Goal: Task Accomplishment & Management: Use online tool/utility

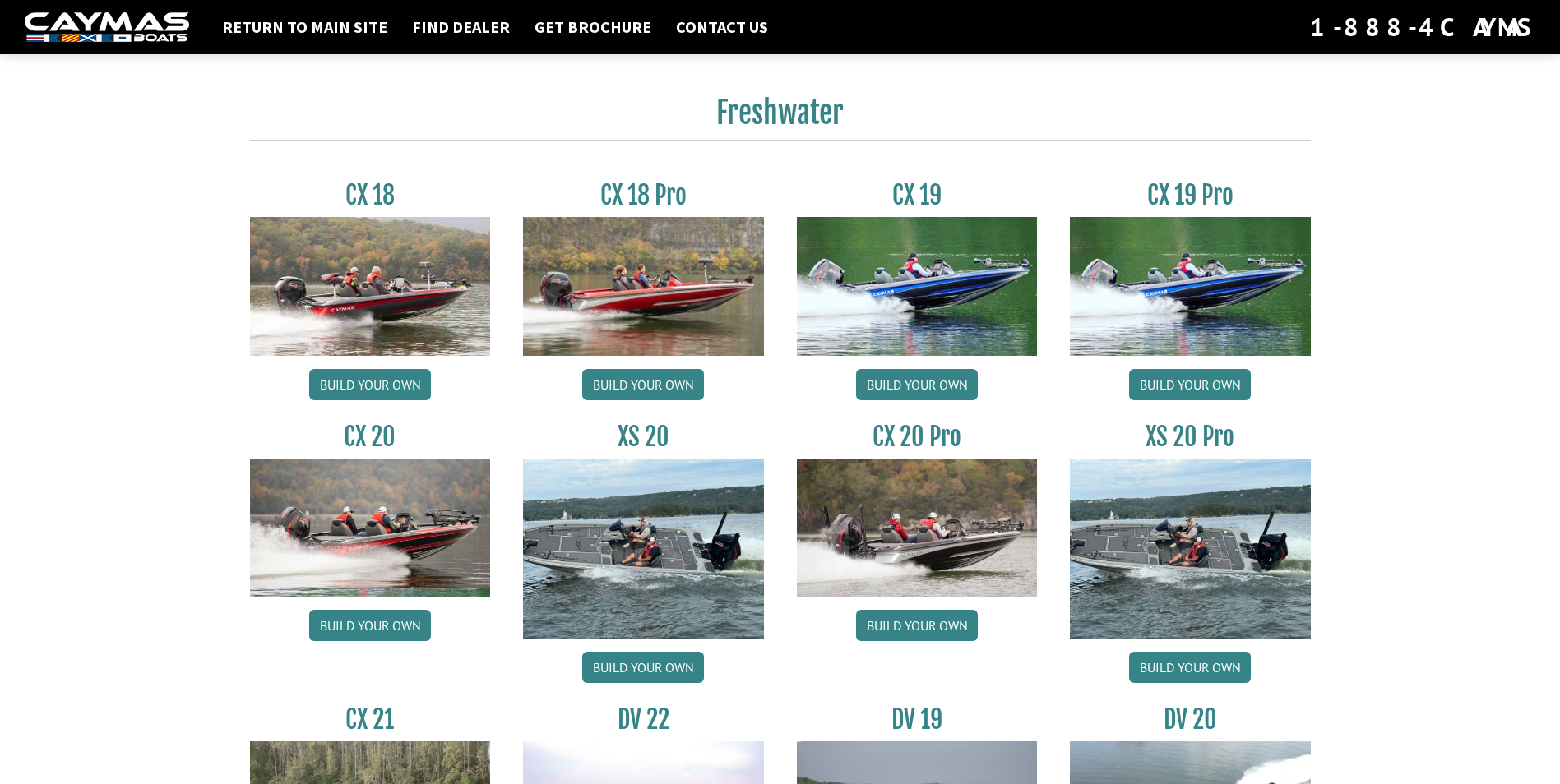
scroll to position [1397, 0]
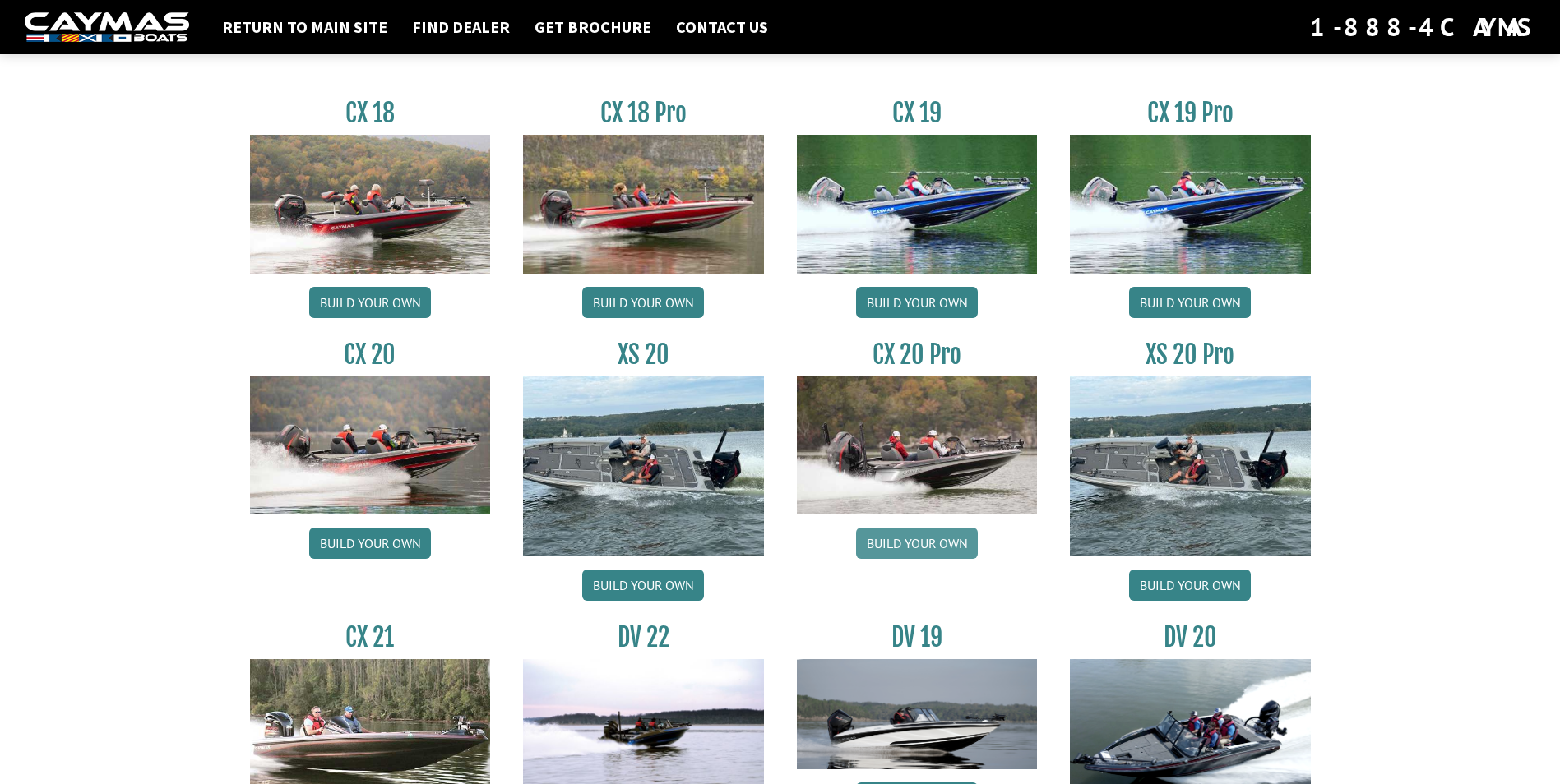
click at [948, 539] on link "Build your own" at bounding box center [916, 542] width 121 height 31
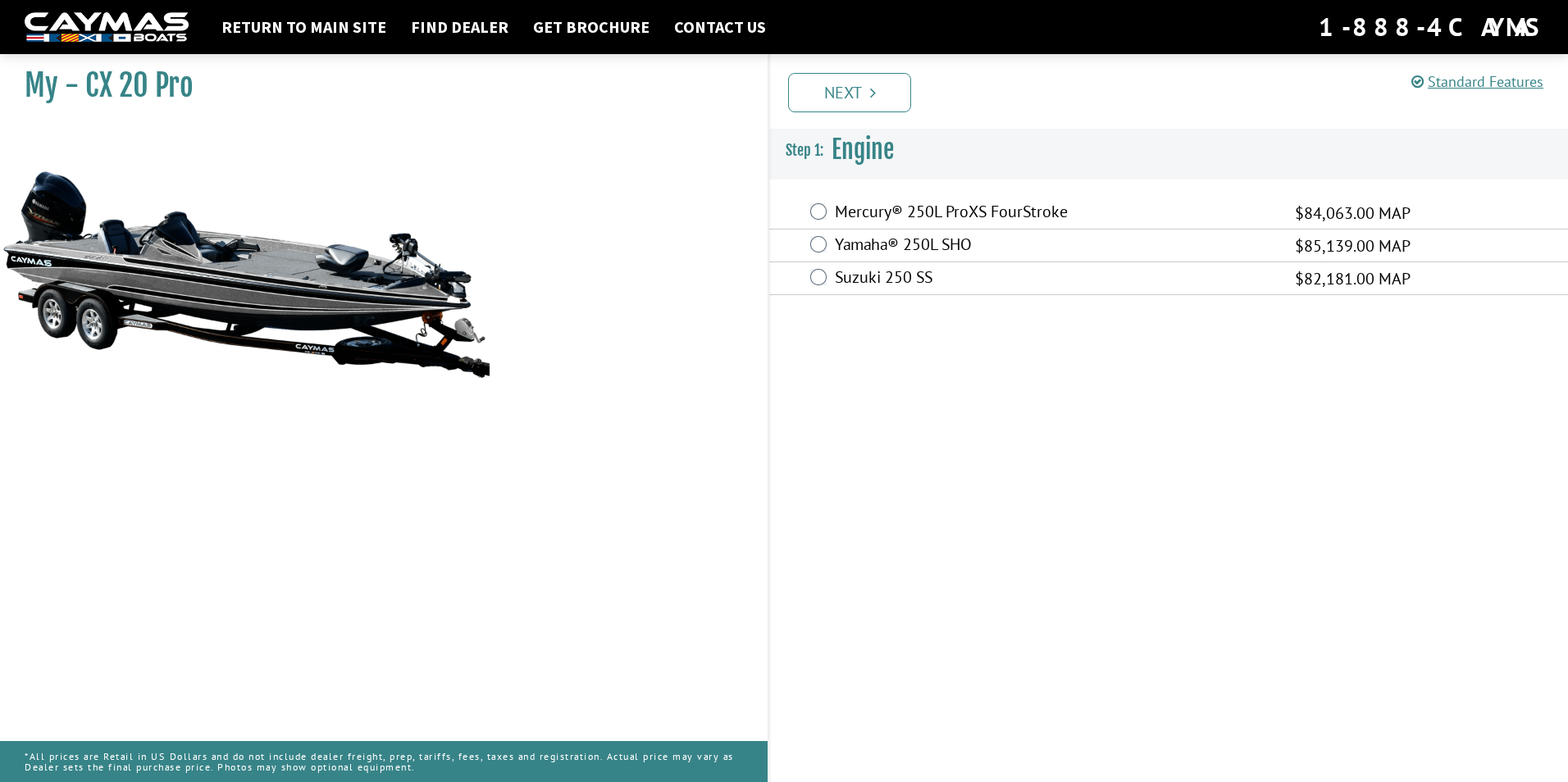
click at [894, 207] on label "Mercury® 250L ProXS FourStroke" at bounding box center [1054, 213] width 440 height 24
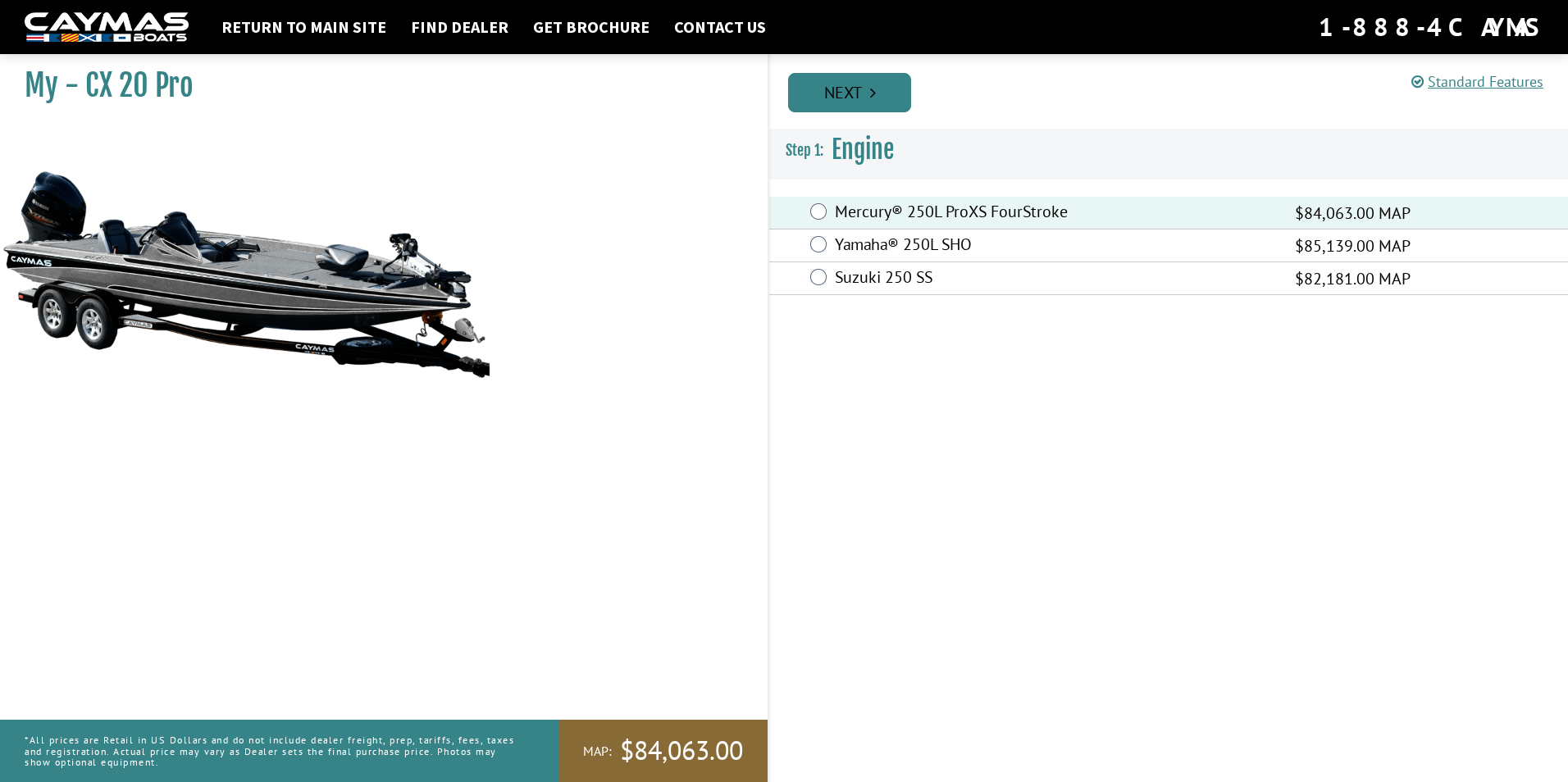
click at [844, 77] on link "Next" at bounding box center [848, 93] width 123 height 40
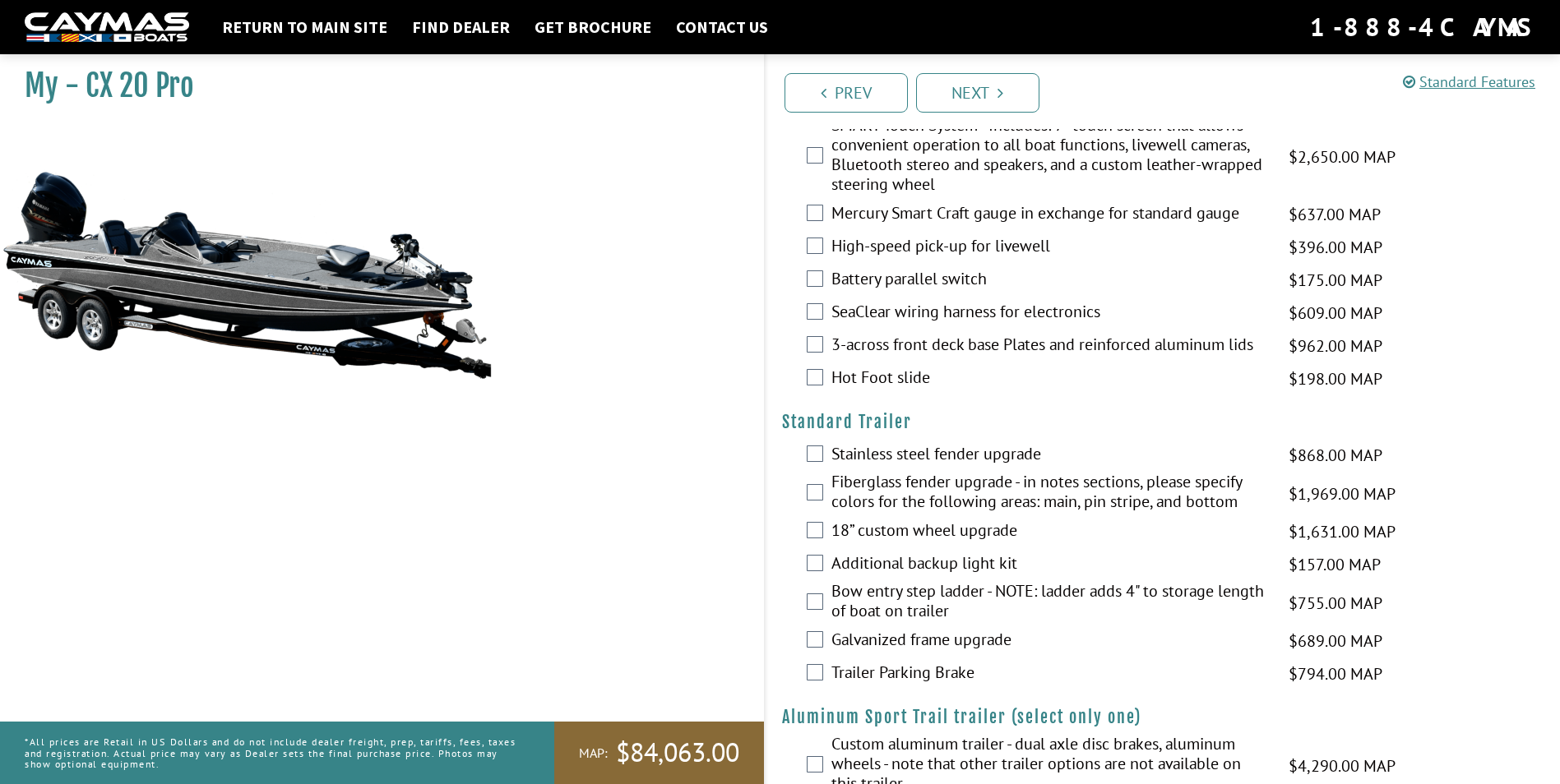
scroll to position [2465, 0]
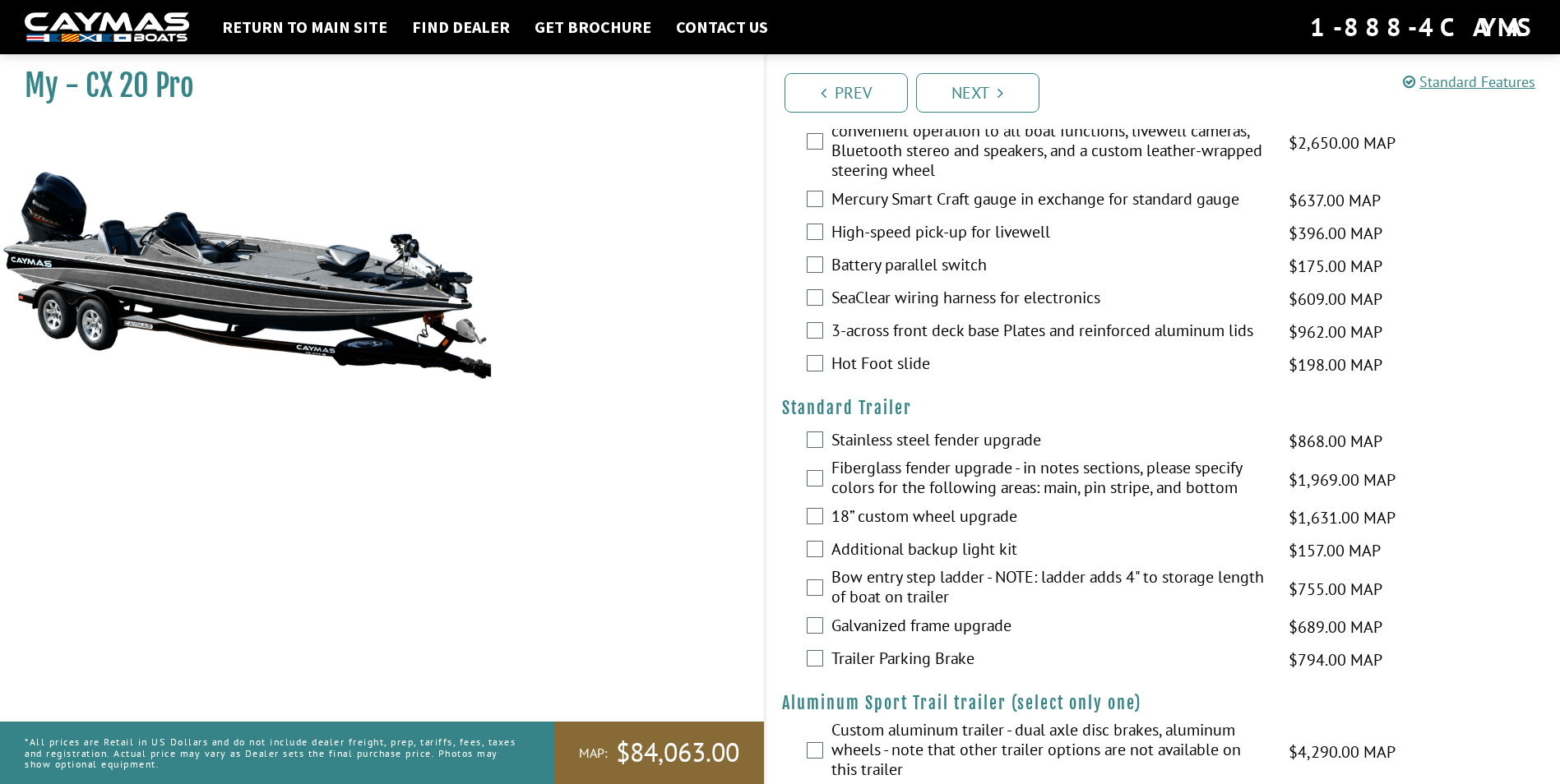
click at [992, 511] on label "18” custom wheel upgrade" at bounding box center [1050, 518] width 437 height 24
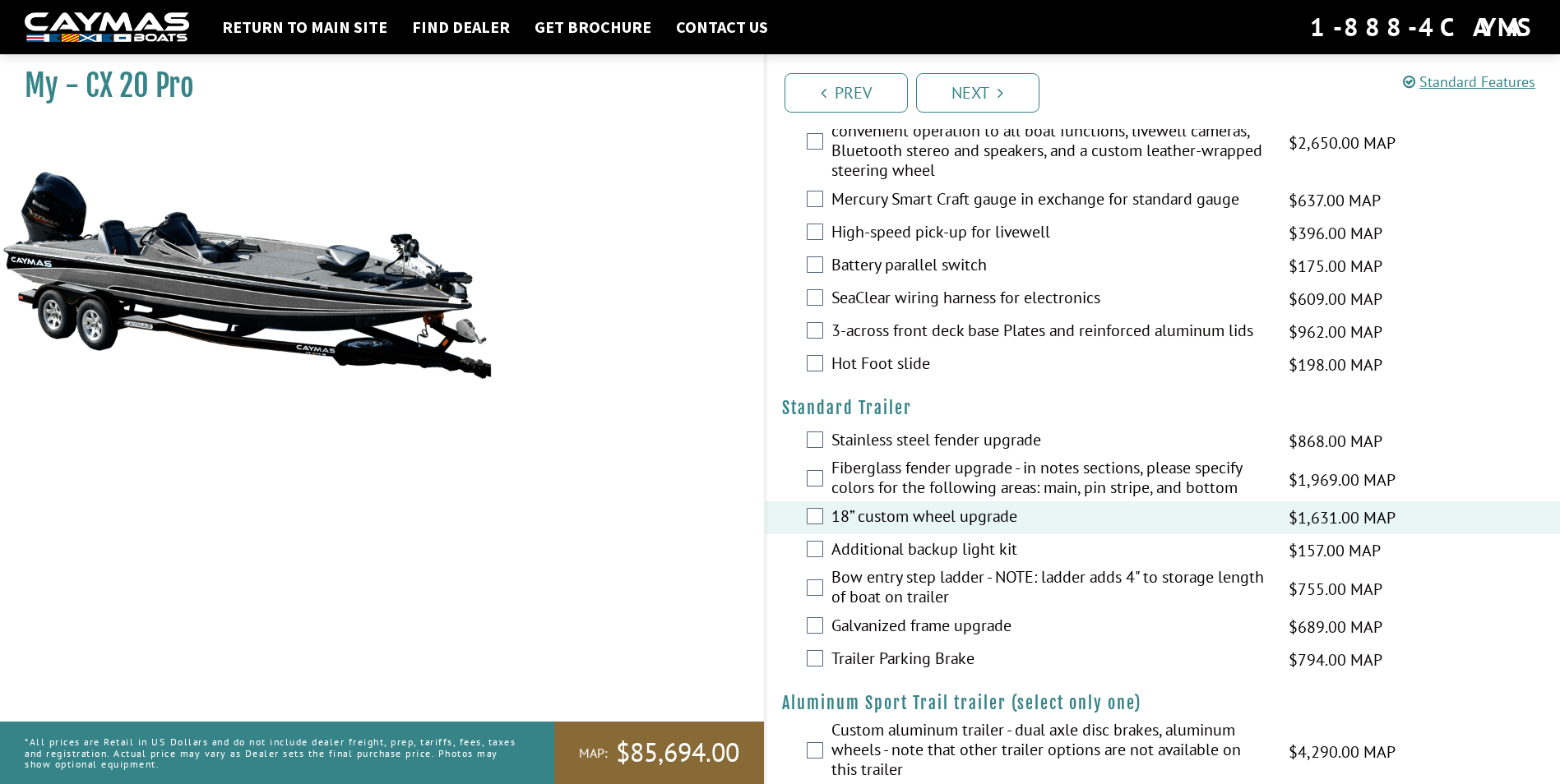
click at [990, 485] on label "Fiberglass fender upgrade - in notes sections, please specify colors for the fo…" at bounding box center [1050, 479] width 437 height 43
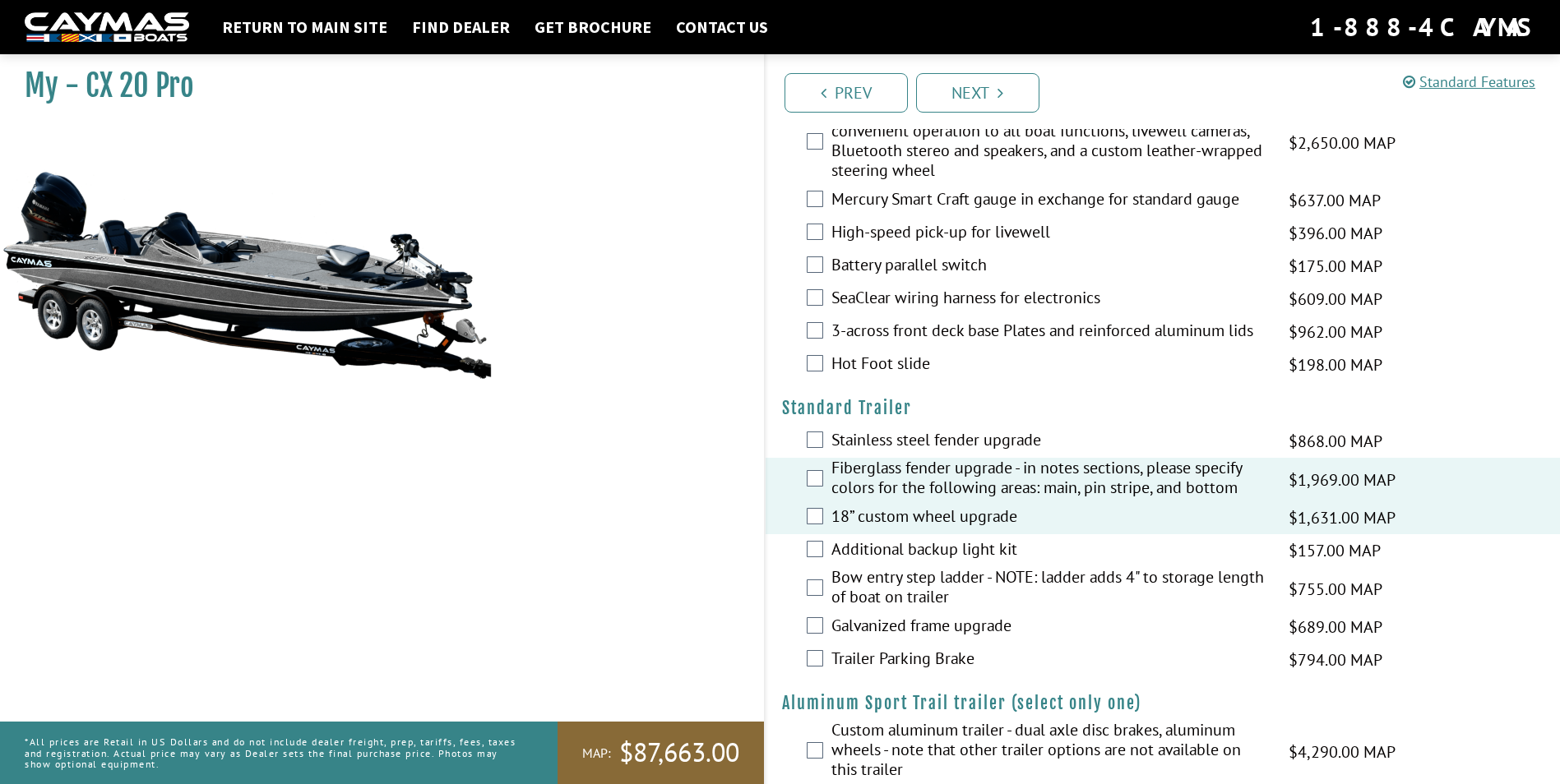
click at [985, 472] on label "Fiberglass fender upgrade - in notes sections, please specify colors for the fo…" at bounding box center [1050, 479] width 437 height 43
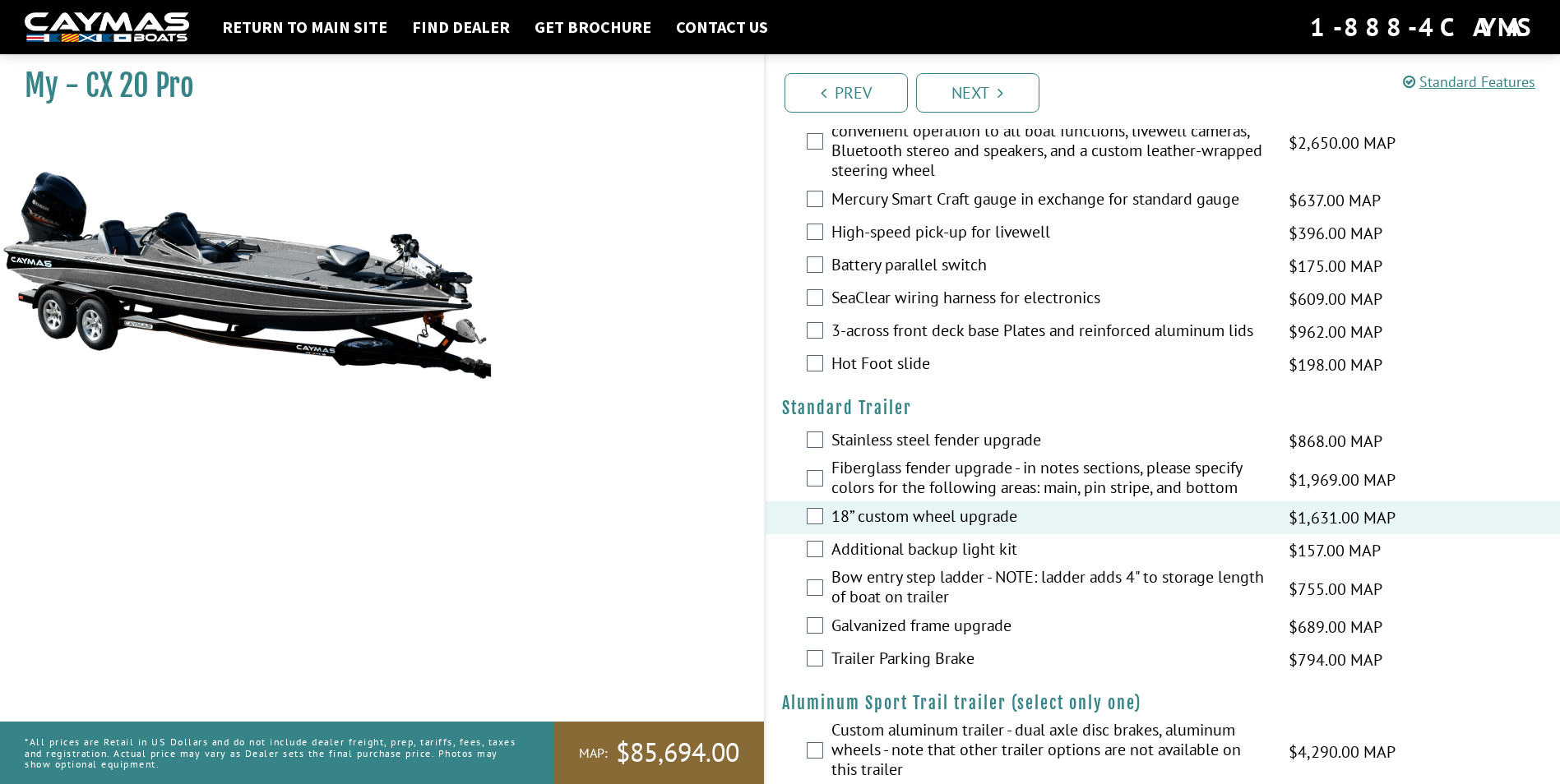
click at [963, 515] on label "18” custom wheel upgrade" at bounding box center [1050, 518] width 437 height 24
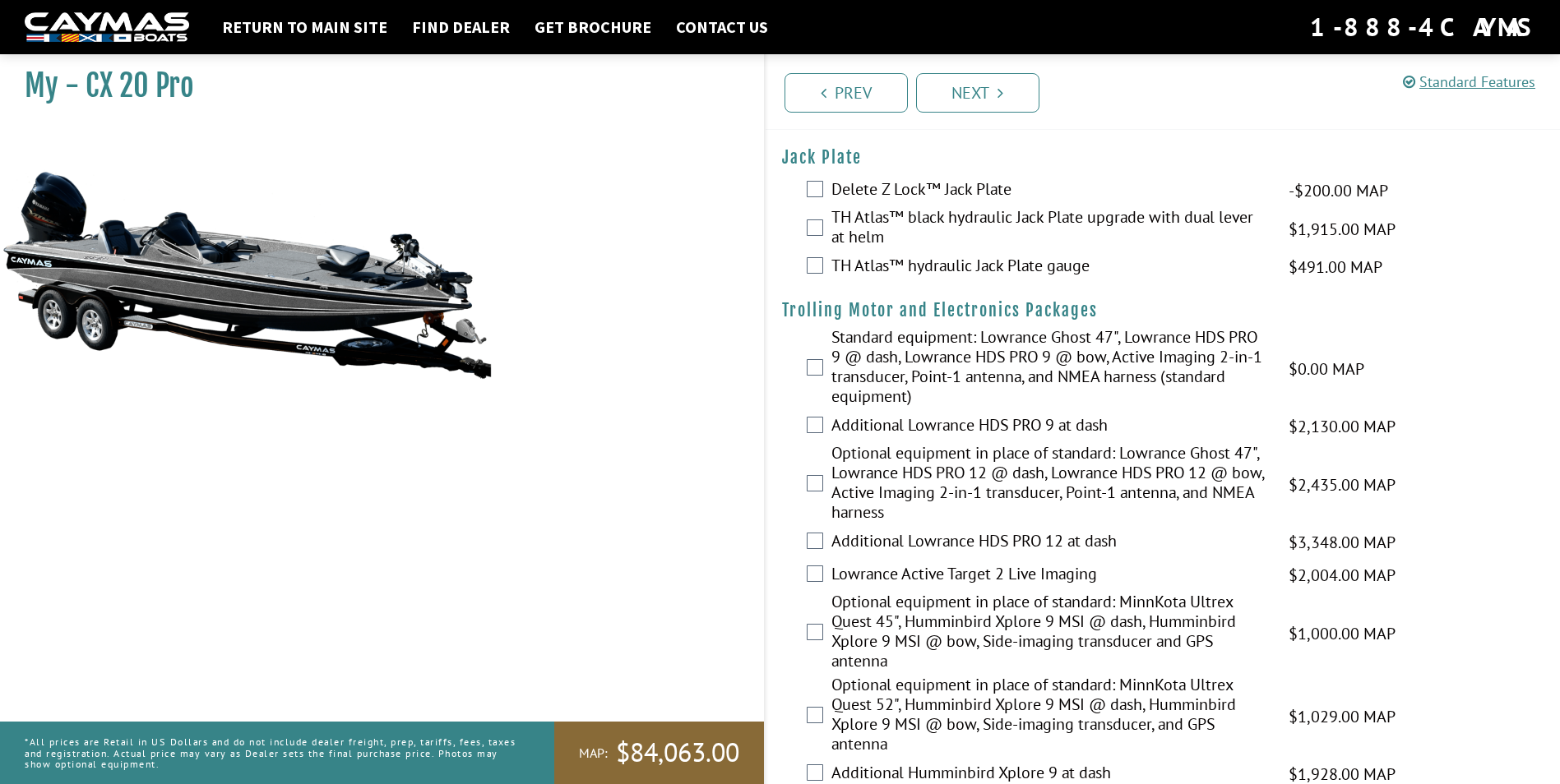
scroll to position [0, 0]
